Goal: Book appointment/travel/reservation

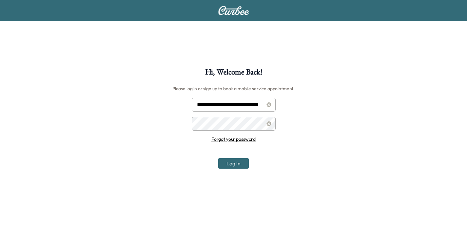
click at [226, 107] on input "**********" at bounding box center [234, 105] width 84 height 14
type input "**********"
click at [231, 163] on button "Log In" at bounding box center [233, 163] width 30 height 10
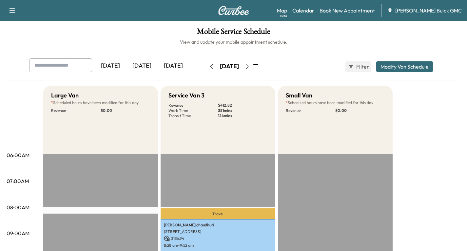
click at [344, 10] on link "Book New Appointment" at bounding box center [346, 11] width 55 height 8
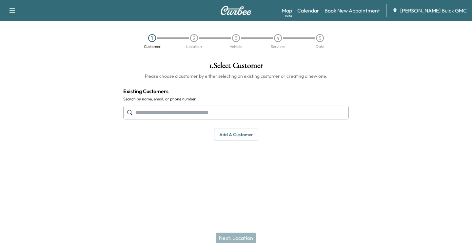
click at [315, 9] on link "Calendar" at bounding box center [308, 11] width 22 height 8
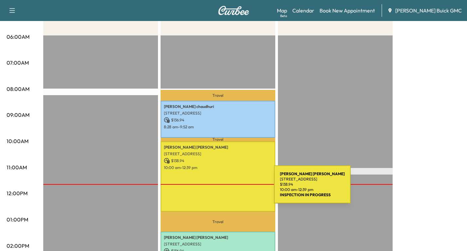
scroll to position [131, 0]
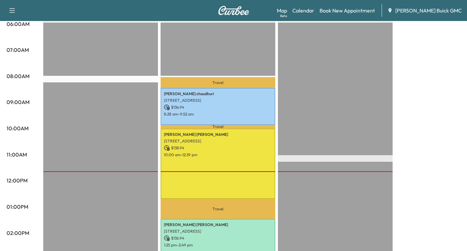
click at [433, 150] on div "Large Van * Scheduled hours have been modified for this day Revenue $ 0.00 EST …" at bounding box center [251, 199] width 417 height 491
click at [344, 12] on link "Book New Appointment" at bounding box center [346, 11] width 55 height 8
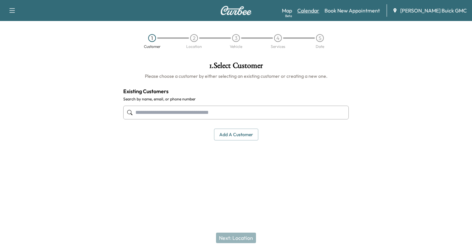
click at [319, 9] on link "Calendar" at bounding box center [308, 11] width 22 height 8
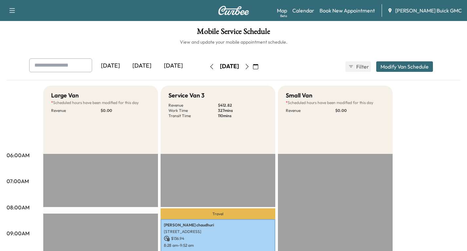
click at [9, 11] on icon "button" at bounding box center [12, 11] width 8 height 8
click at [18, 39] on button "Log Out" at bounding box center [23, 37] width 25 height 10
